Goal: Task Accomplishment & Management: Use online tool/utility

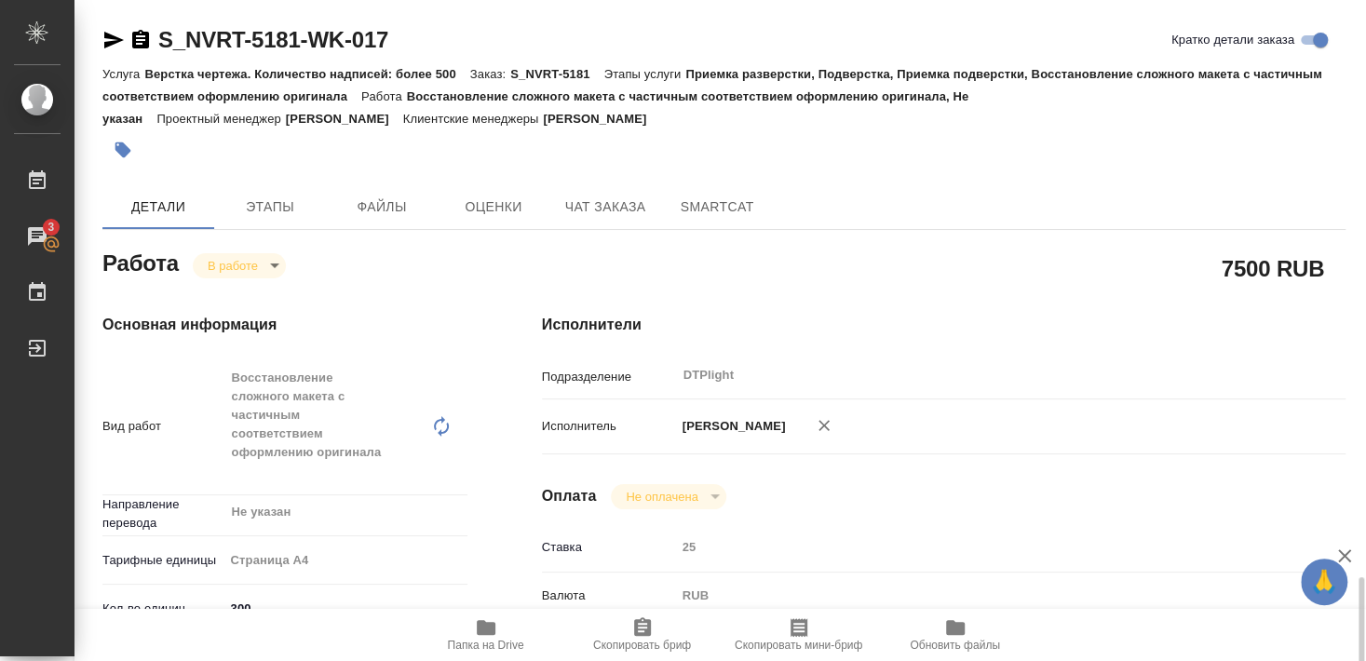
scroll to position [402, 0]
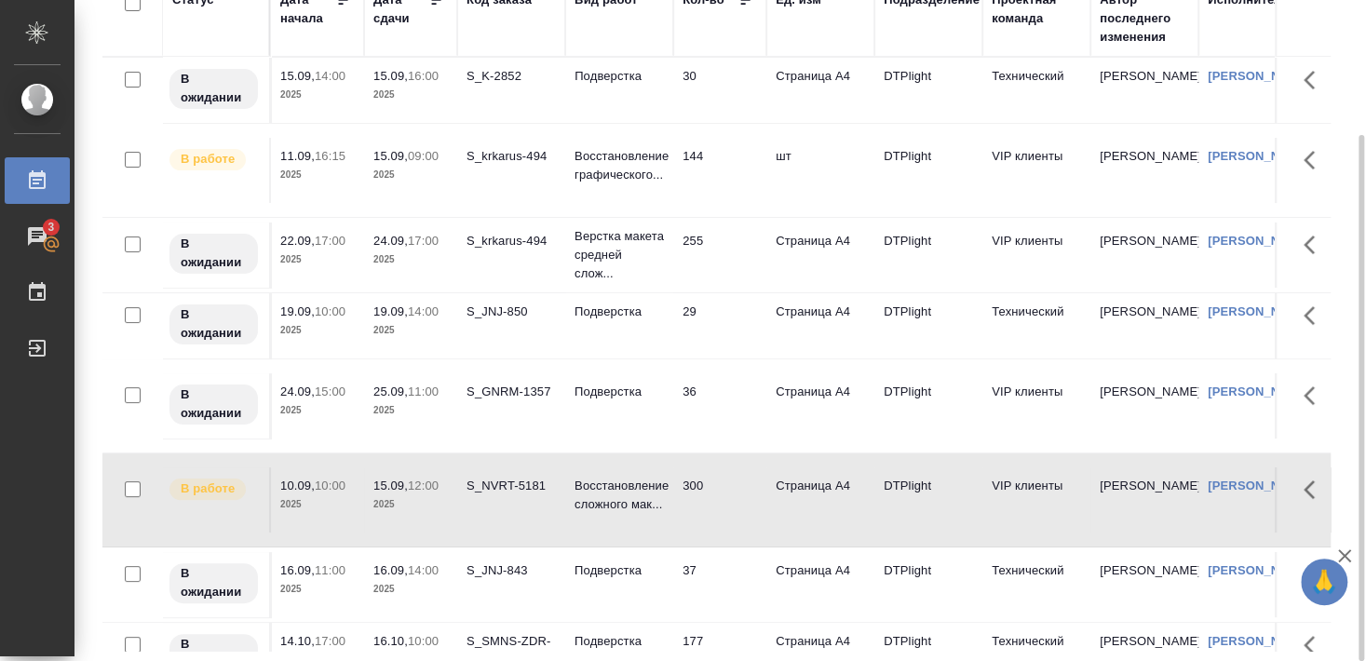
click at [508, 167] on td "S_krkarus-494" at bounding box center [511, 170] width 108 height 65
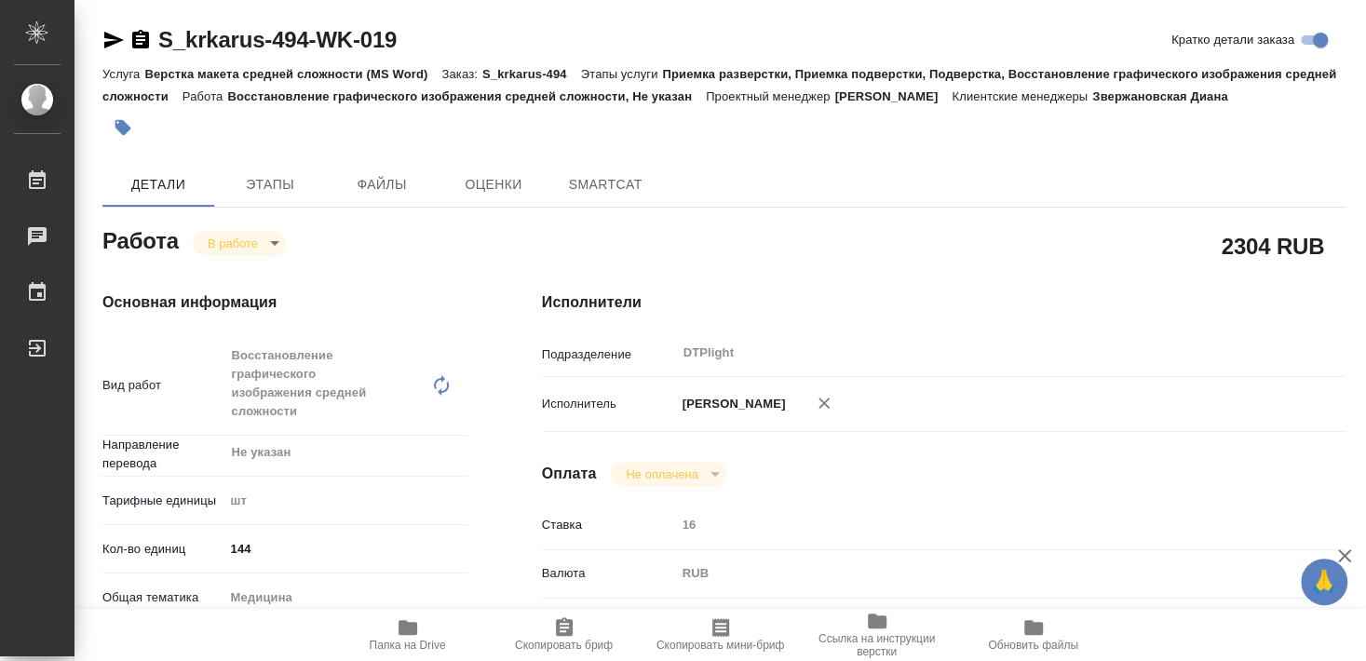
type textarea "x"
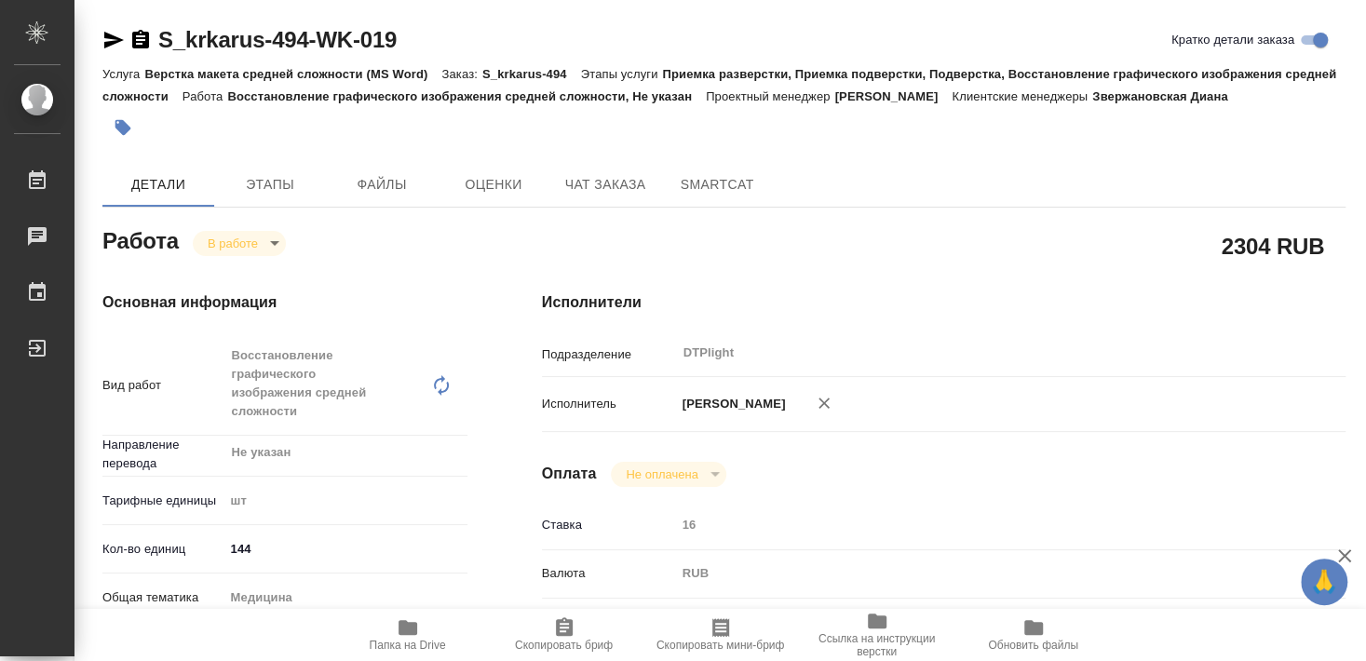
type textarea "x"
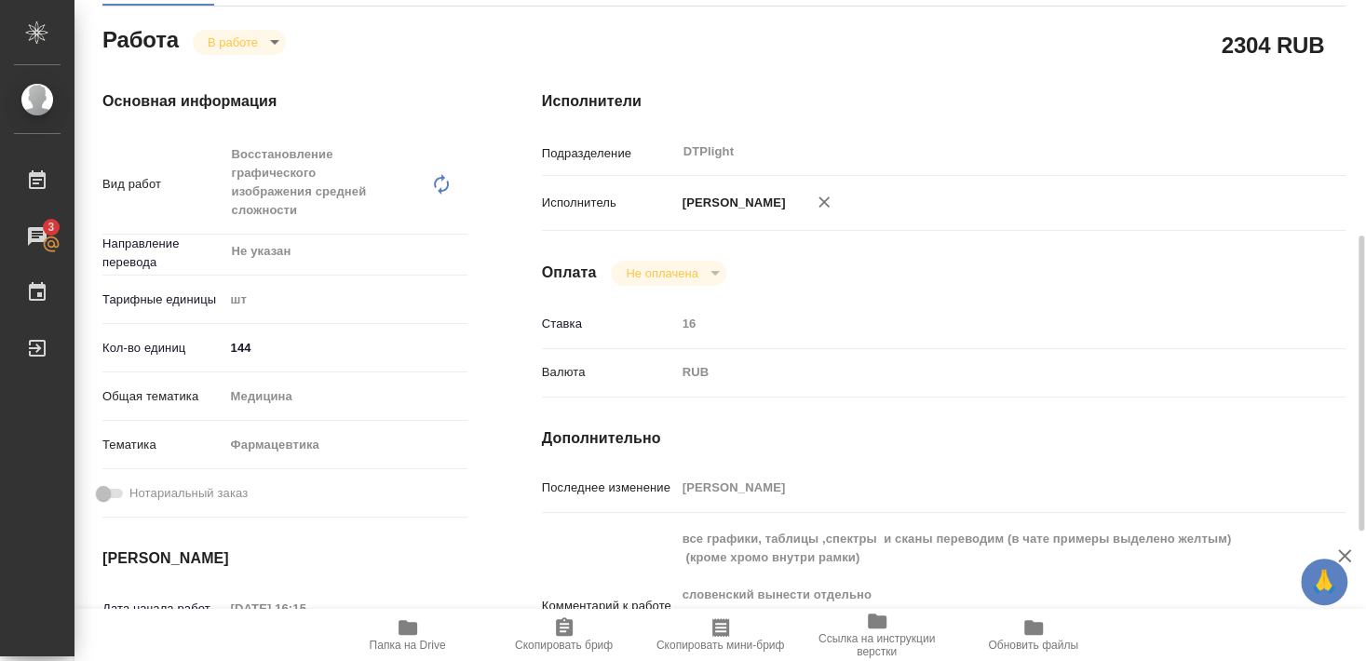
scroll to position [302, 0]
